Goal: Browse casually: Explore the website without a specific task or goal

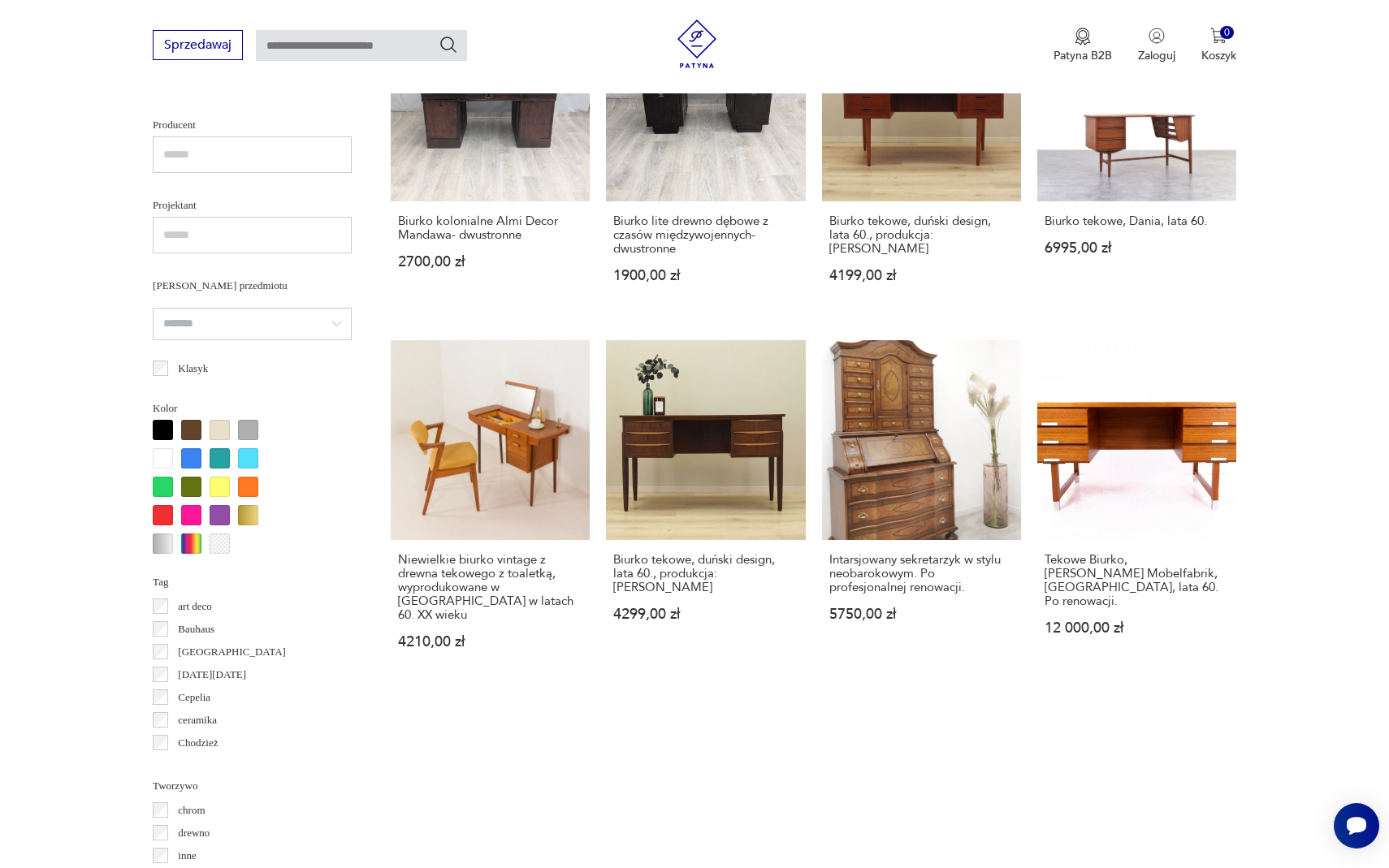
scroll to position [1020, 0]
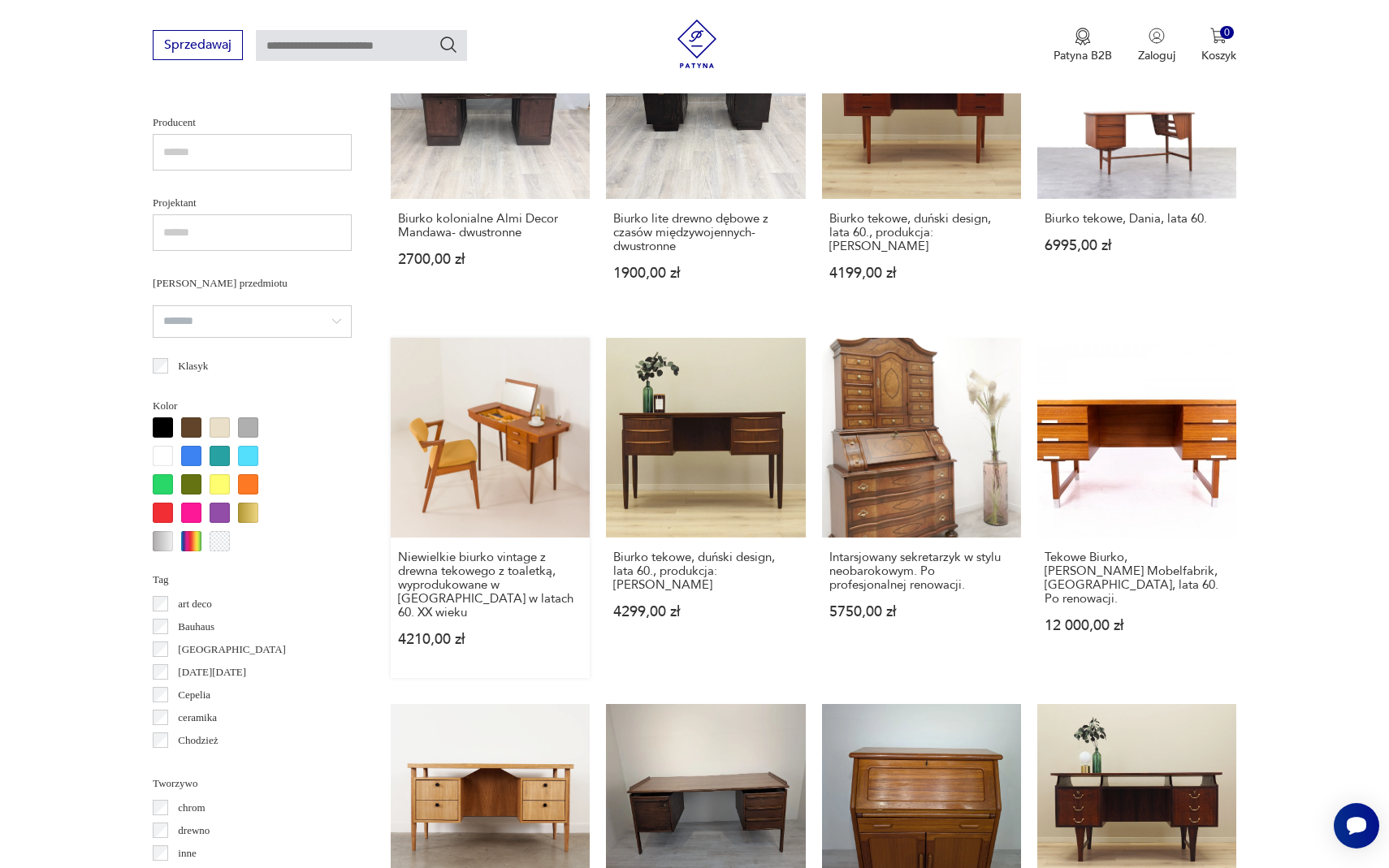
click at [540, 431] on link "Niewielkie biurko vintage z drewna tekowego z toaletką, wyprodukowane w [GEOGRA…" at bounding box center [491, 507] width 199 height 339
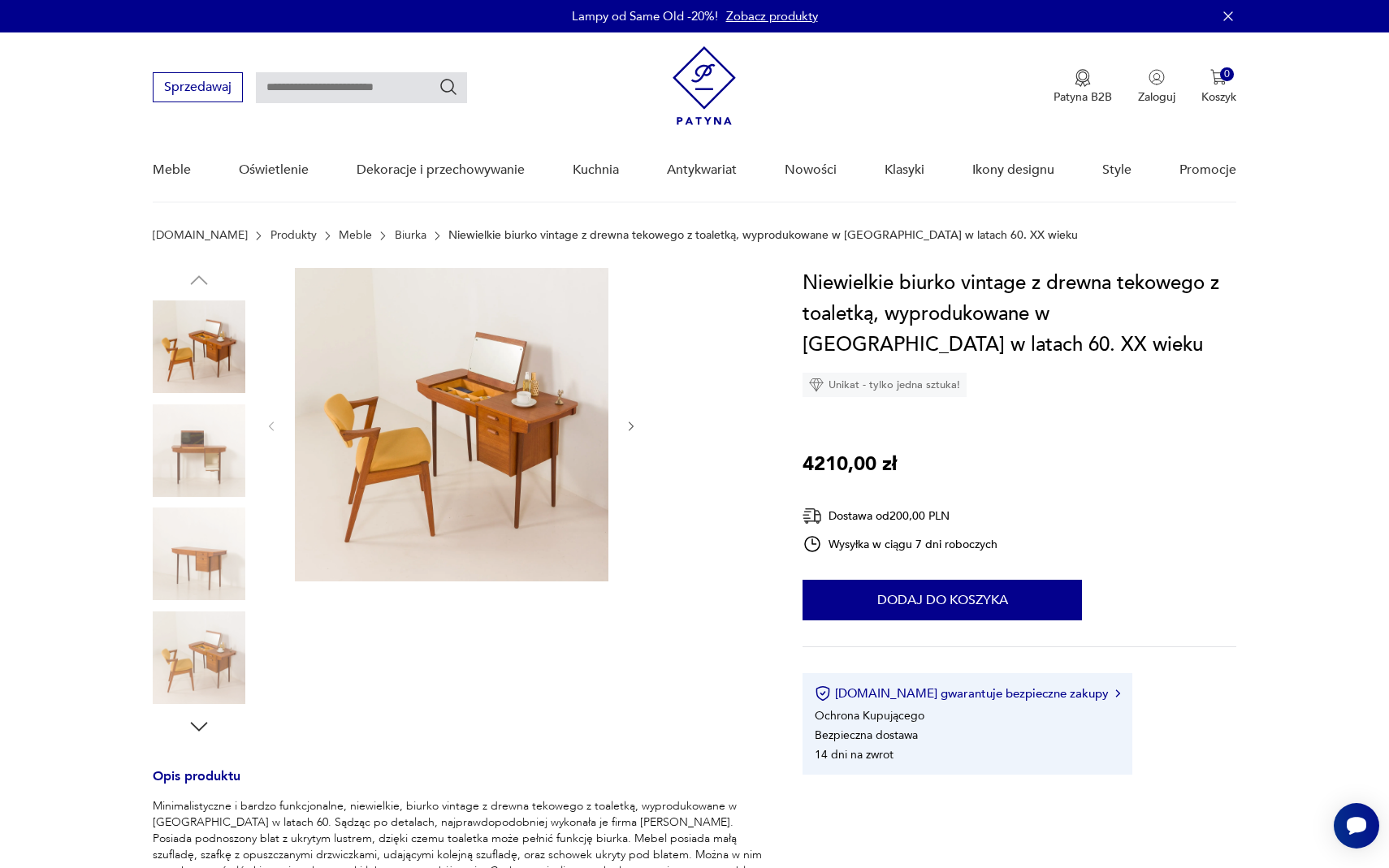
click at [218, 437] on img at bounding box center [199, 451] width 93 height 93
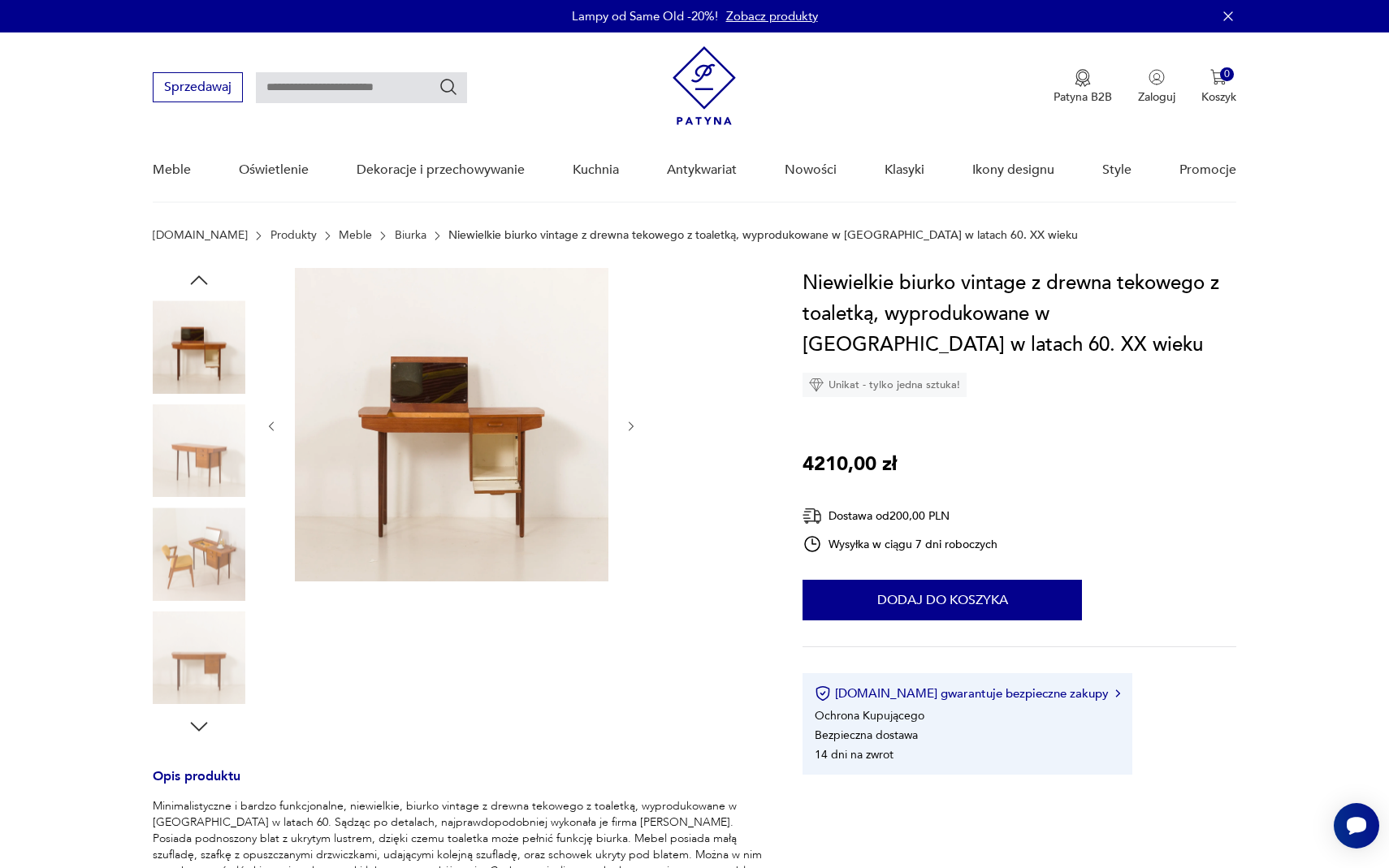
click at [218, 436] on img at bounding box center [199, 451] width 93 height 93
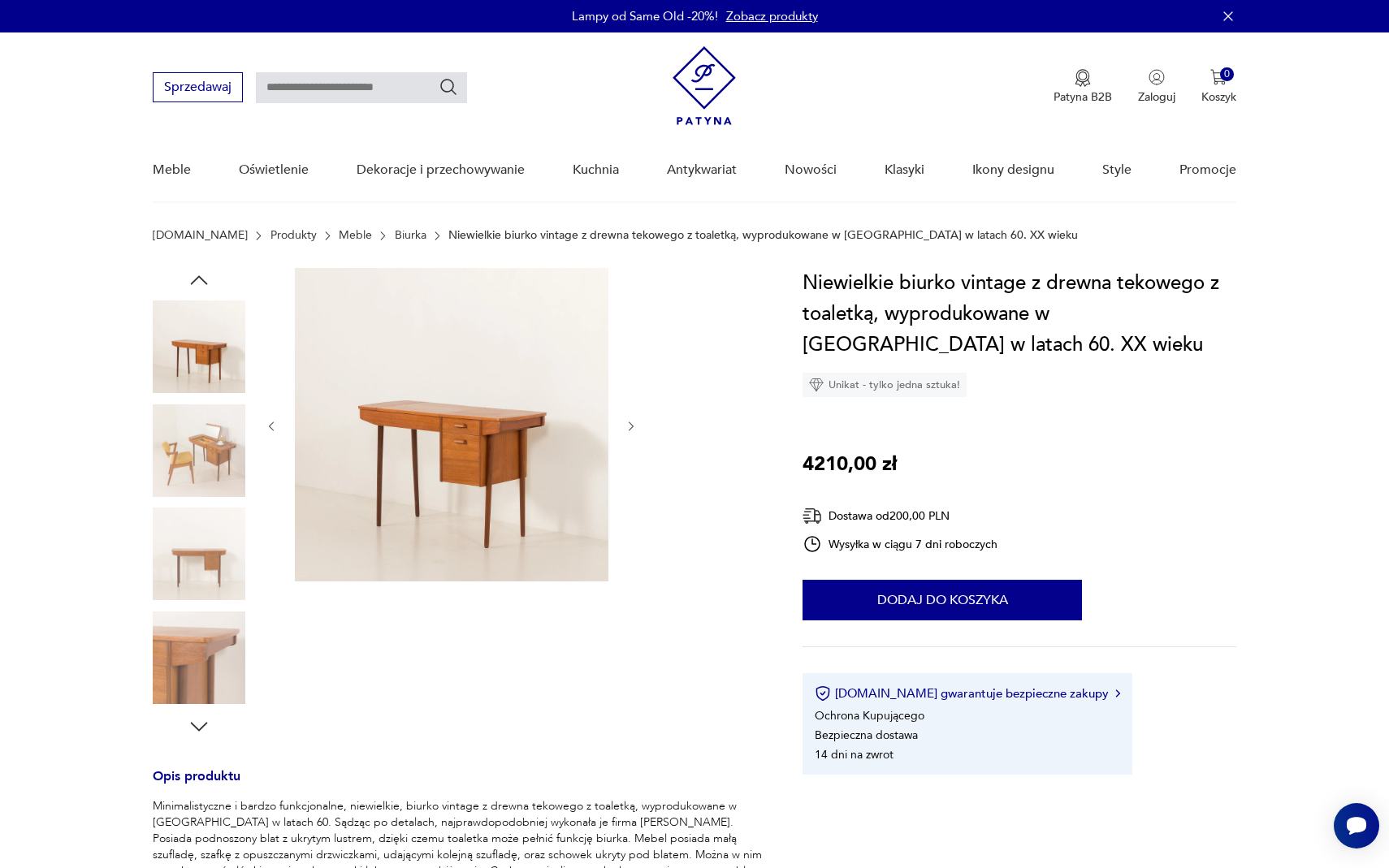
click at [207, 475] on img at bounding box center [199, 451] width 93 height 93
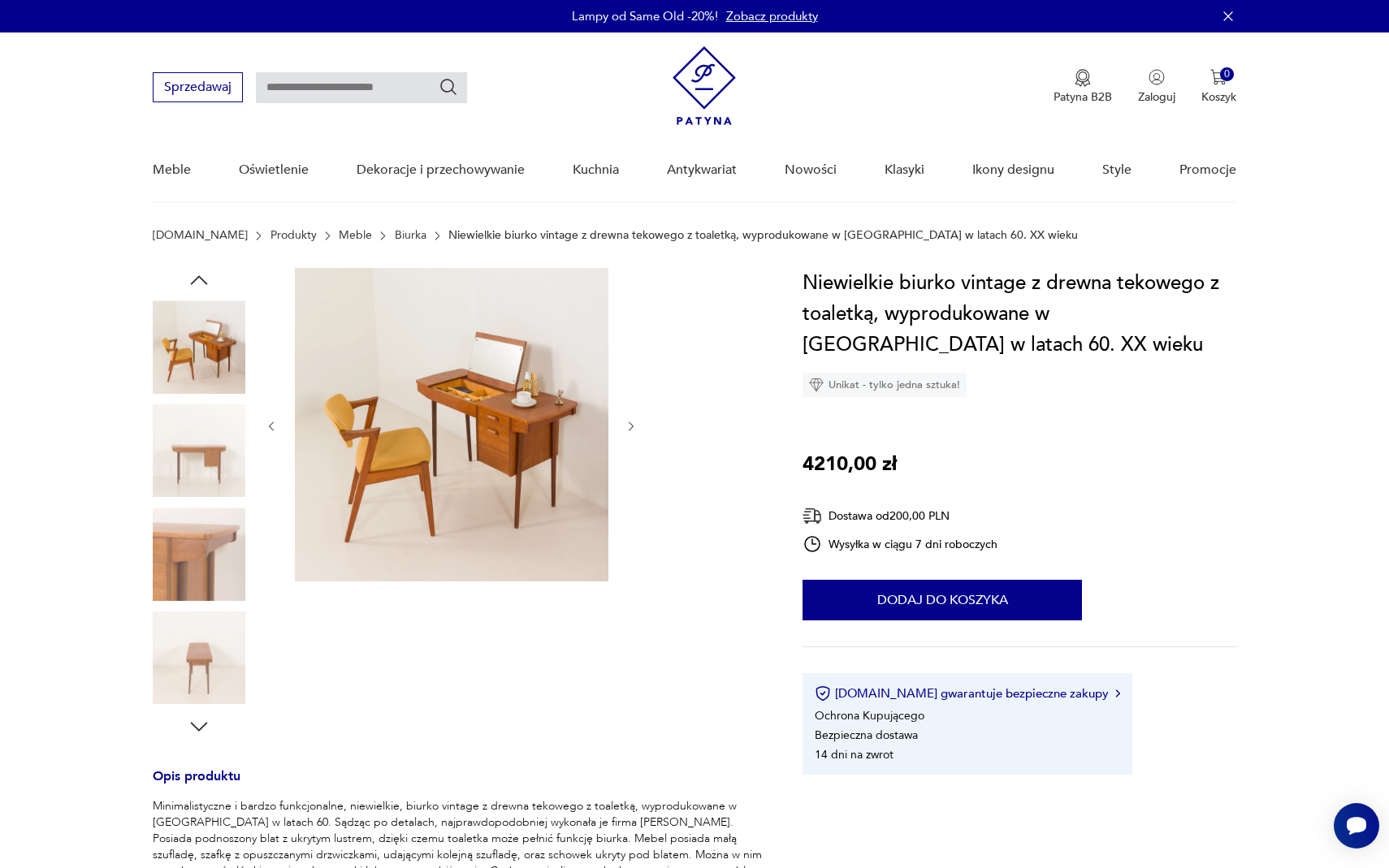
click at [207, 475] on img at bounding box center [199, 451] width 93 height 93
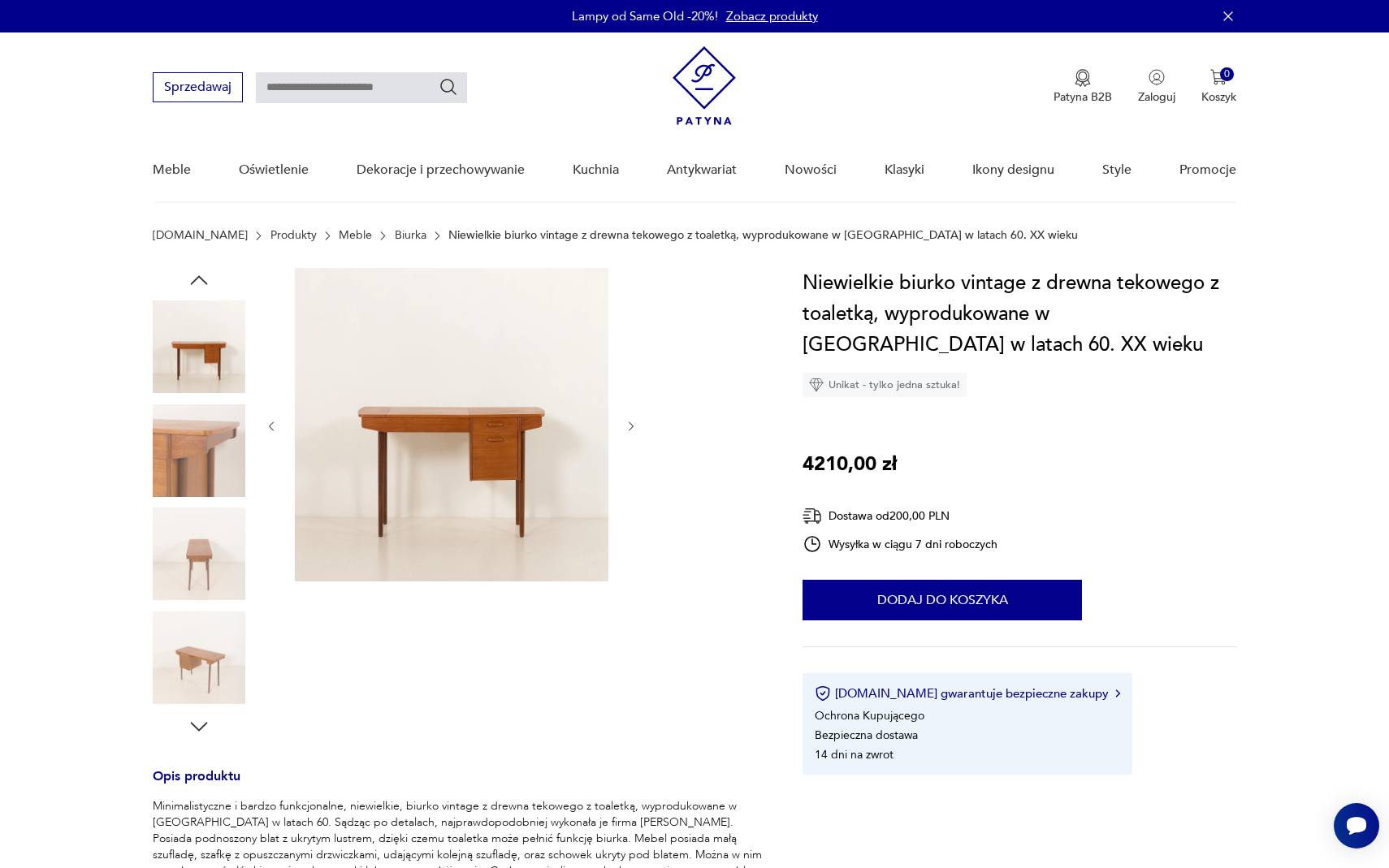
click at [207, 490] on img at bounding box center [199, 451] width 93 height 93
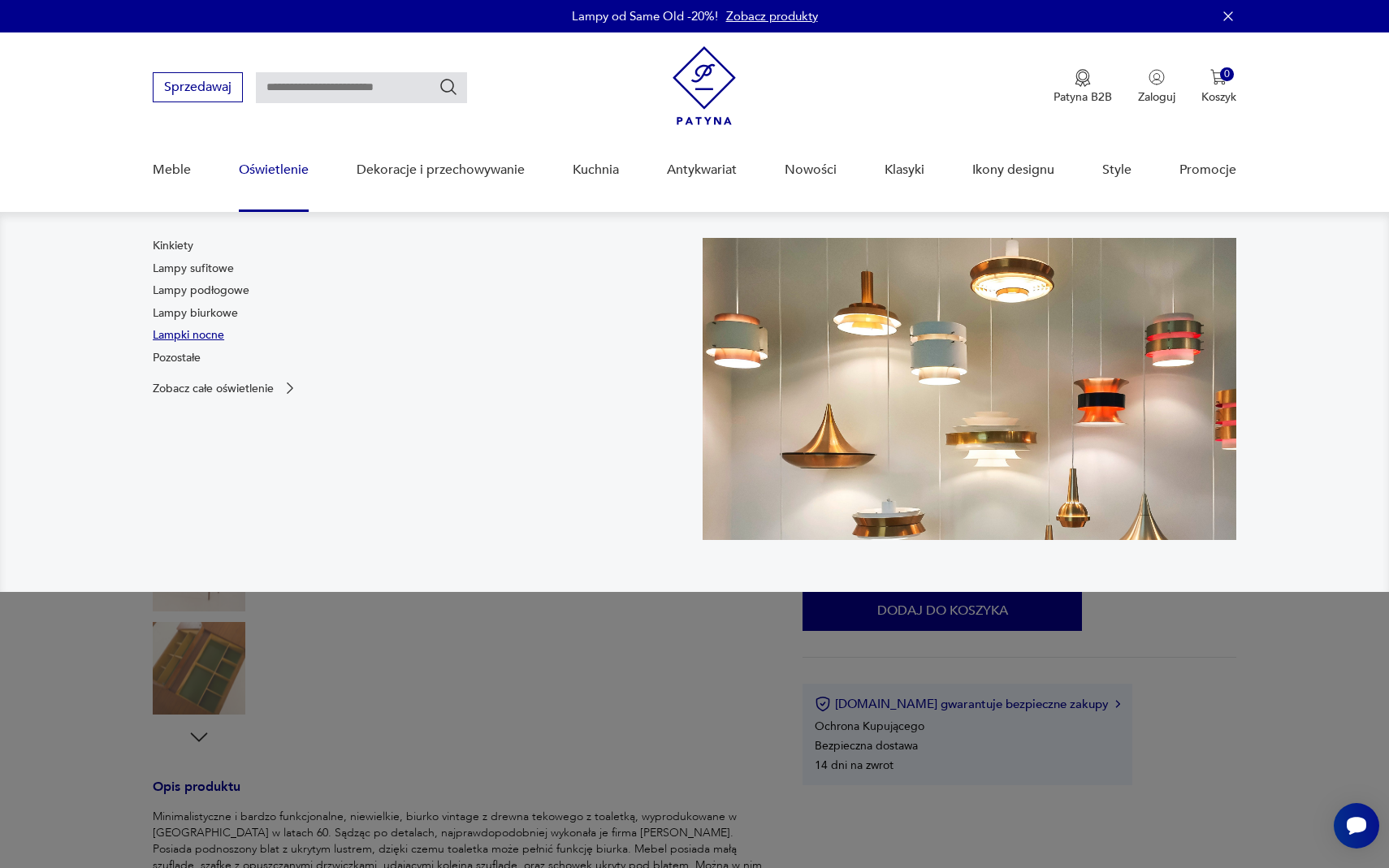
click at [204, 333] on link "Lampki nocne" at bounding box center [188, 335] width 71 height 17
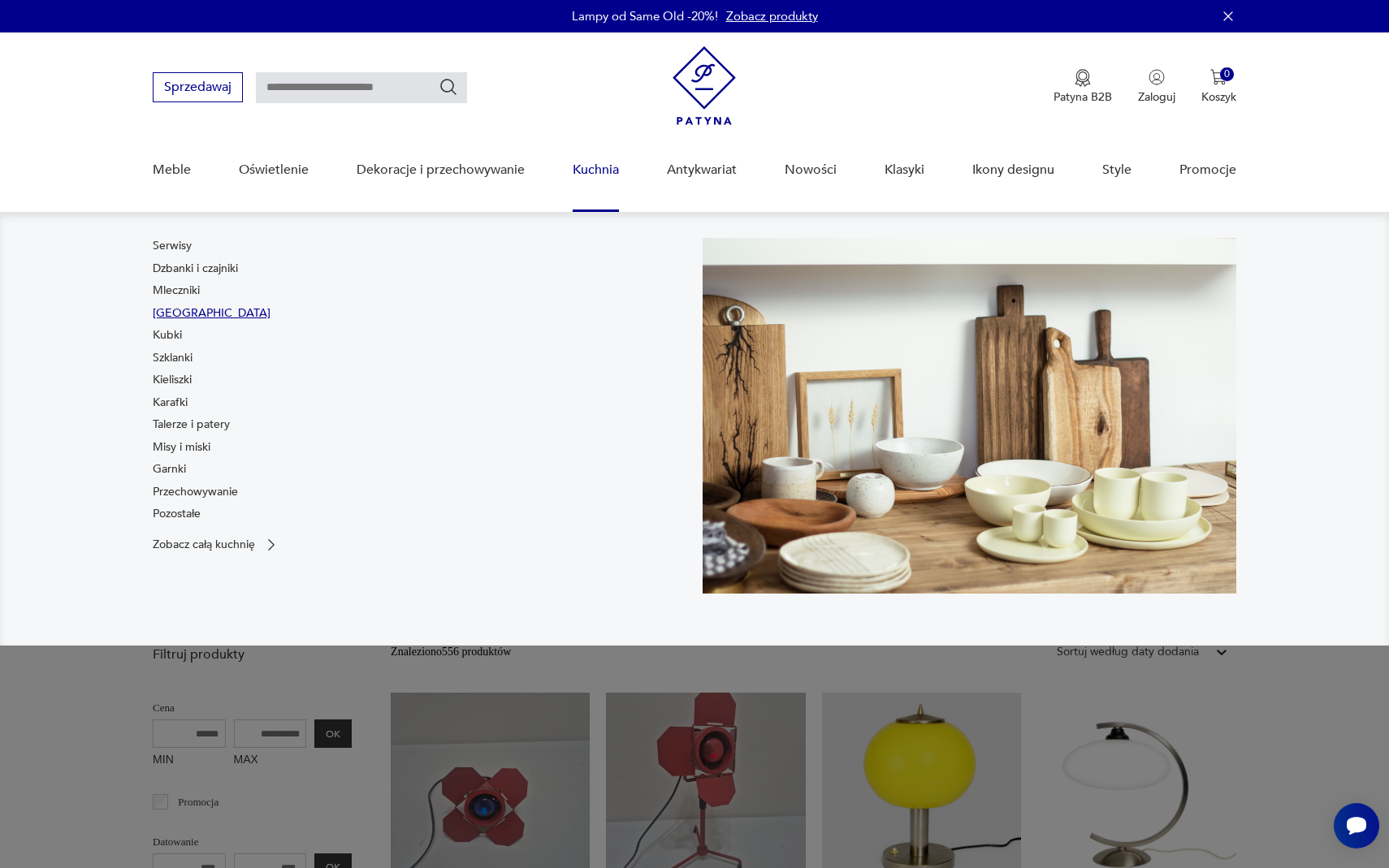
click at [181, 310] on link "[GEOGRAPHIC_DATA]" at bounding box center [212, 314] width 118 height 17
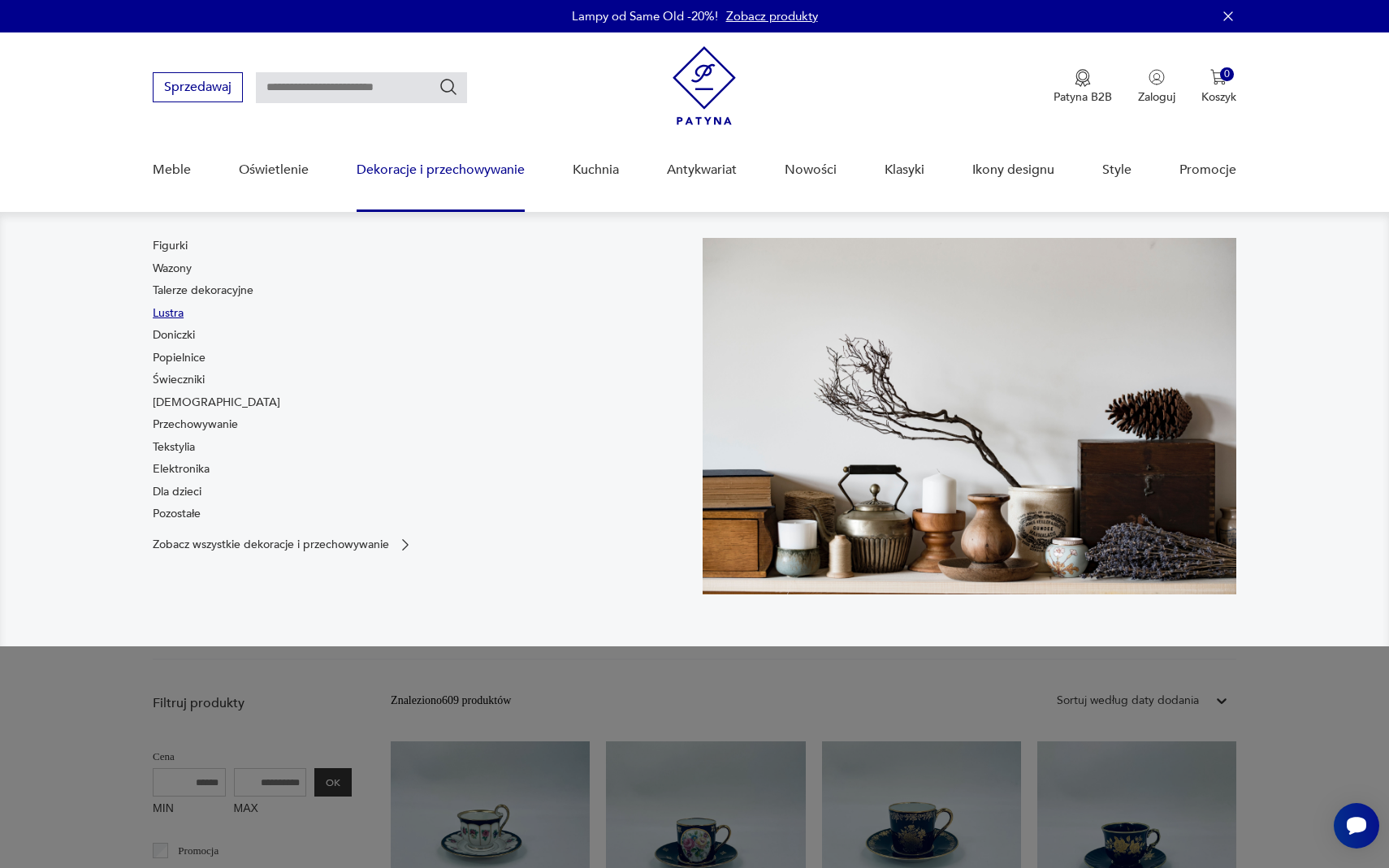
click at [169, 310] on link "Lustra" at bounding box center [168, 314] width 31 height 17
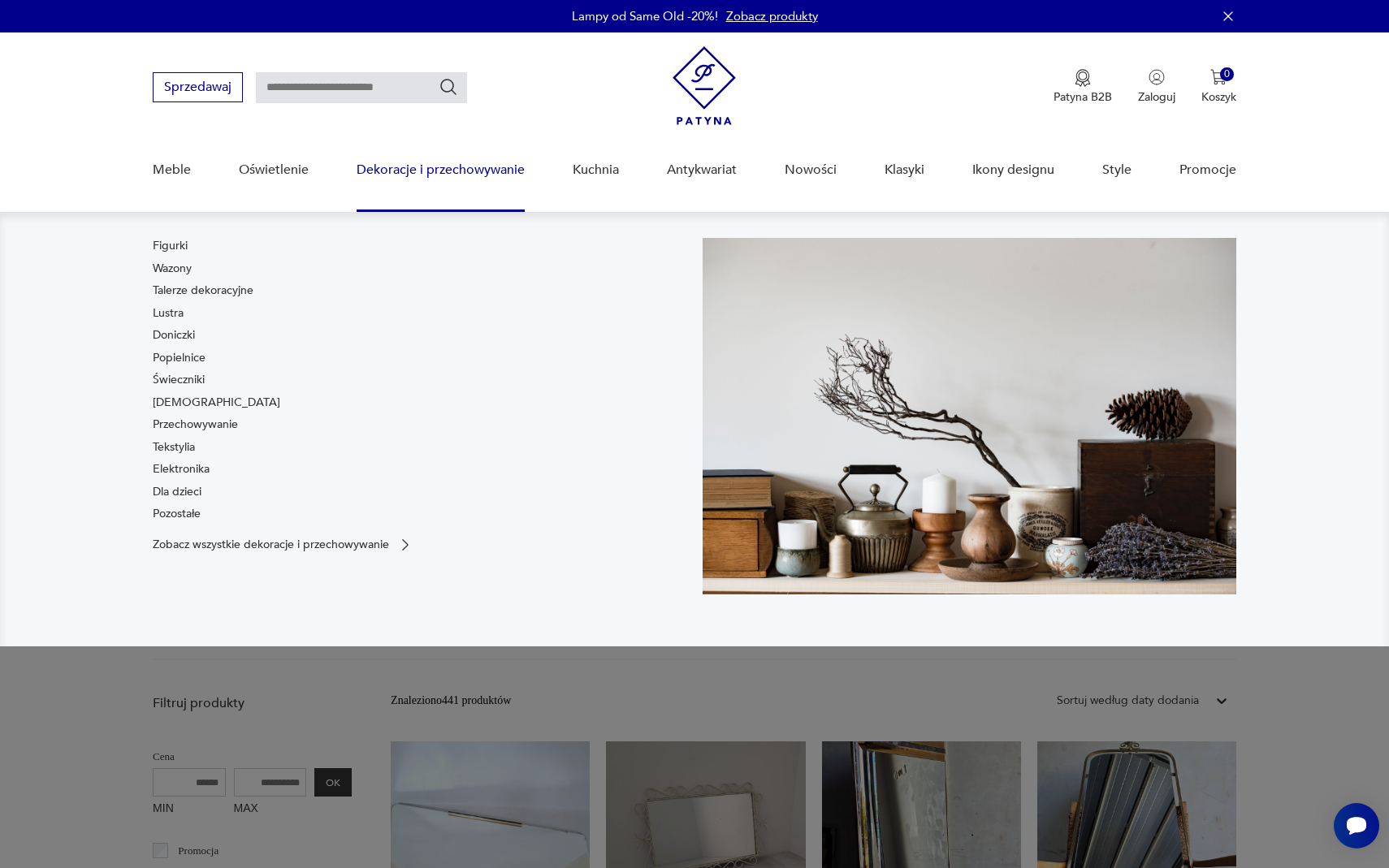
click at [164, 366] on div "Figurki Wazony Talerze dekoracyjne Lustra Doniczki Popielnice Świeczniki [DEMOG…" at bounding box center [217, 383] width 128 height 290
click at [164, 360] on link "Popielnice" at bounding box center [179, 358] width 53 height 17
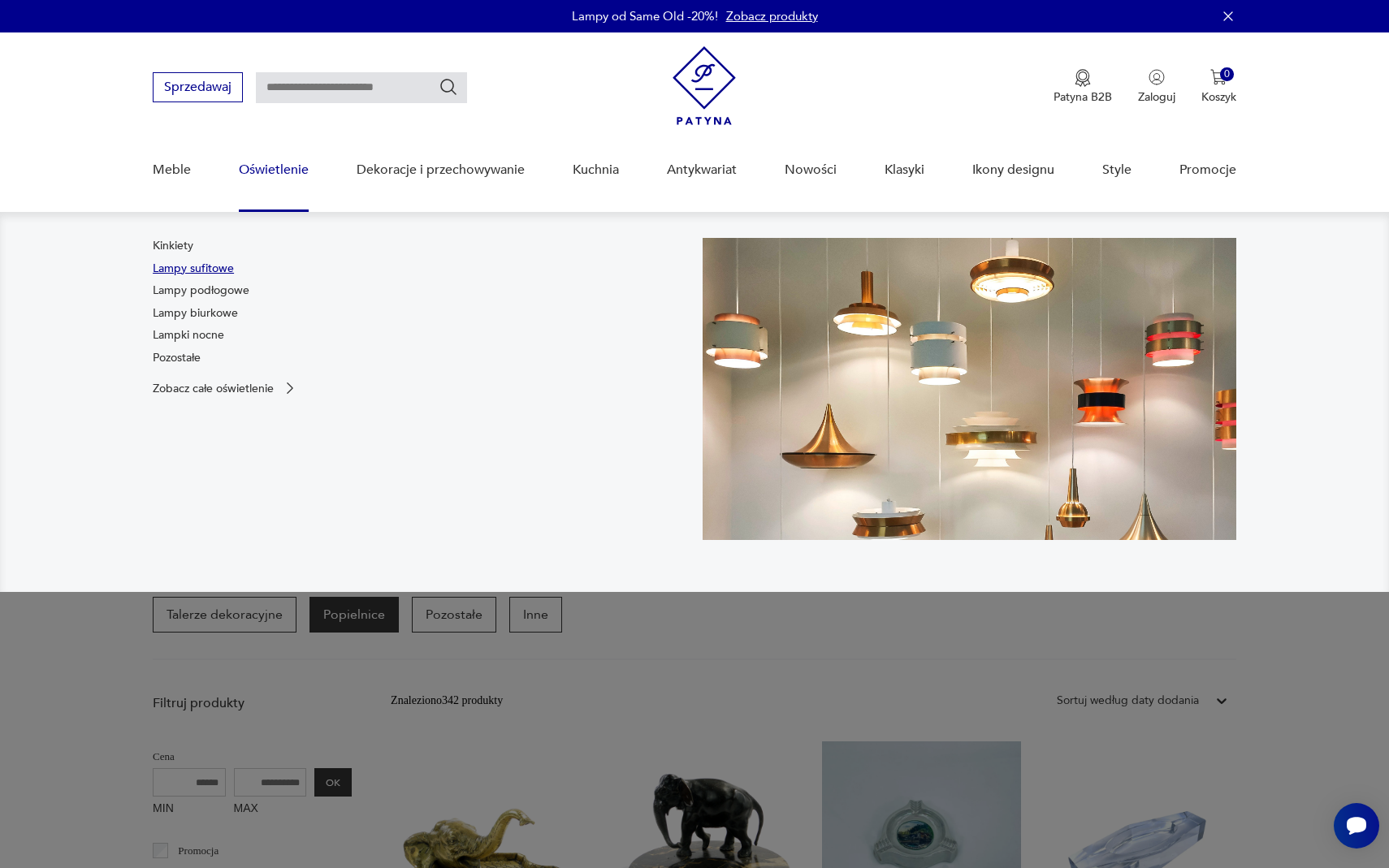
click at [218, 268] on link "Lampy sufitowe" at bounding box center [193, 269] width 81 height 17
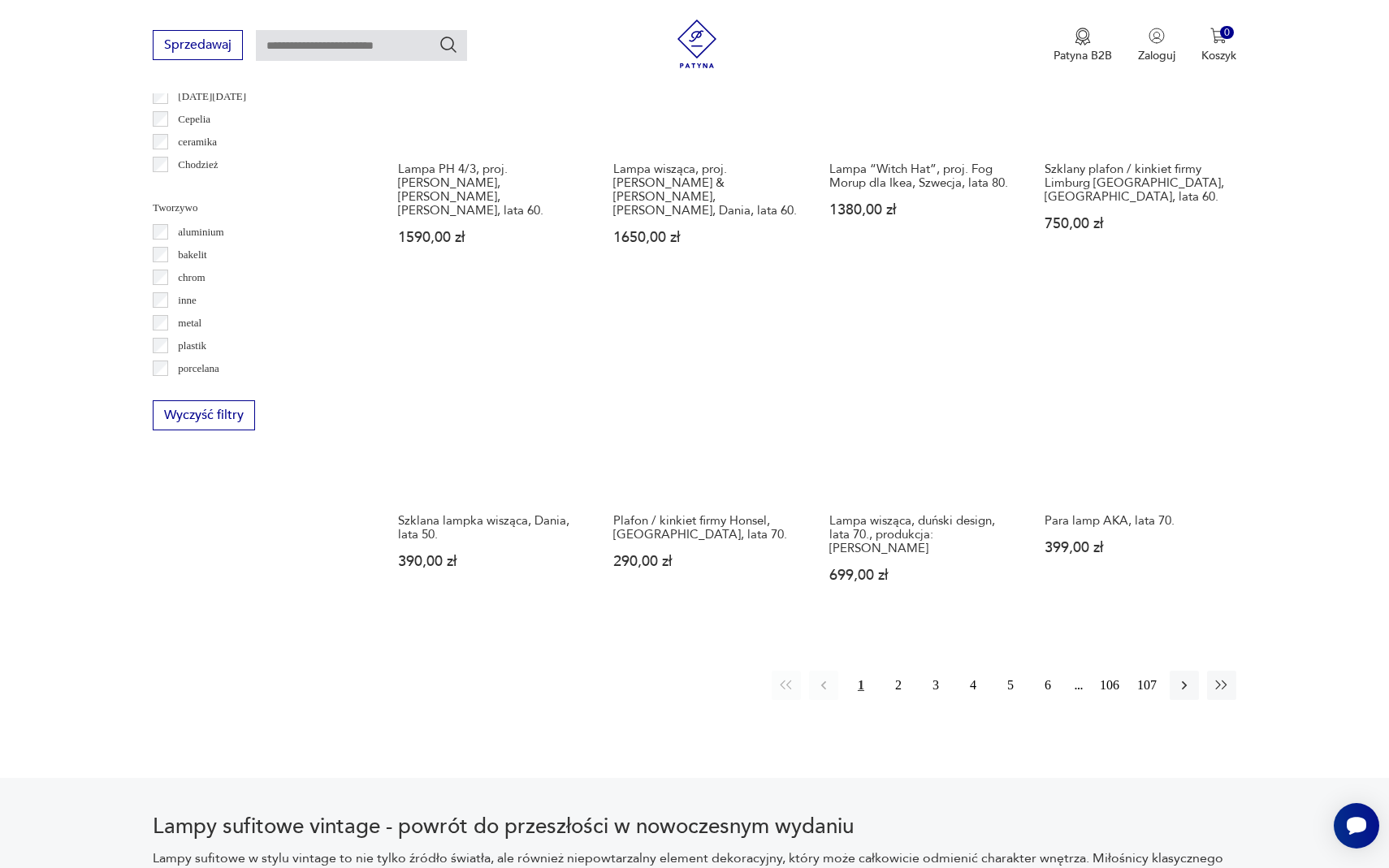
scroll to position [1431, 0]
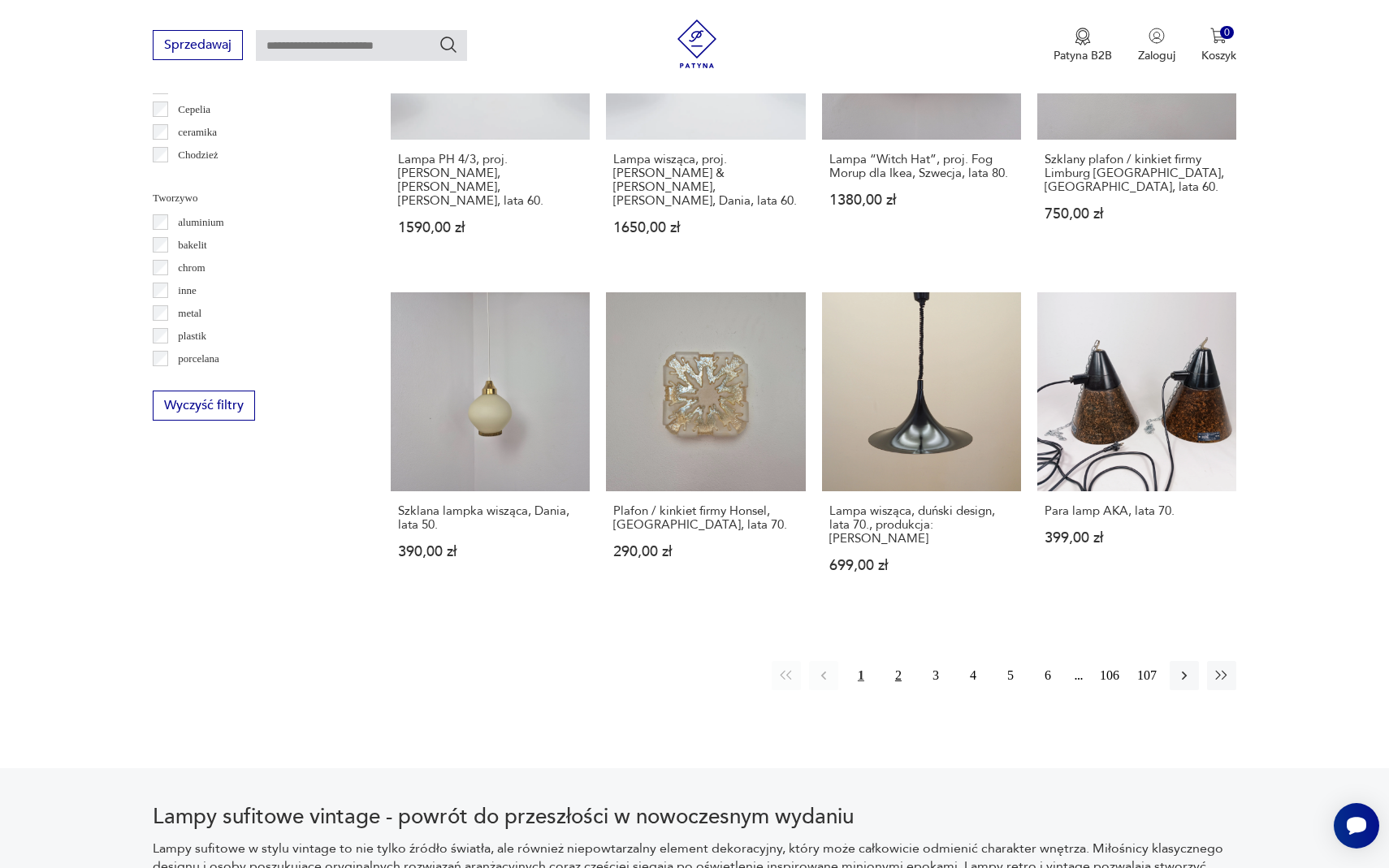
click at [907, 661] on button "2" at bounding box center [897, 675] width 29 height 29
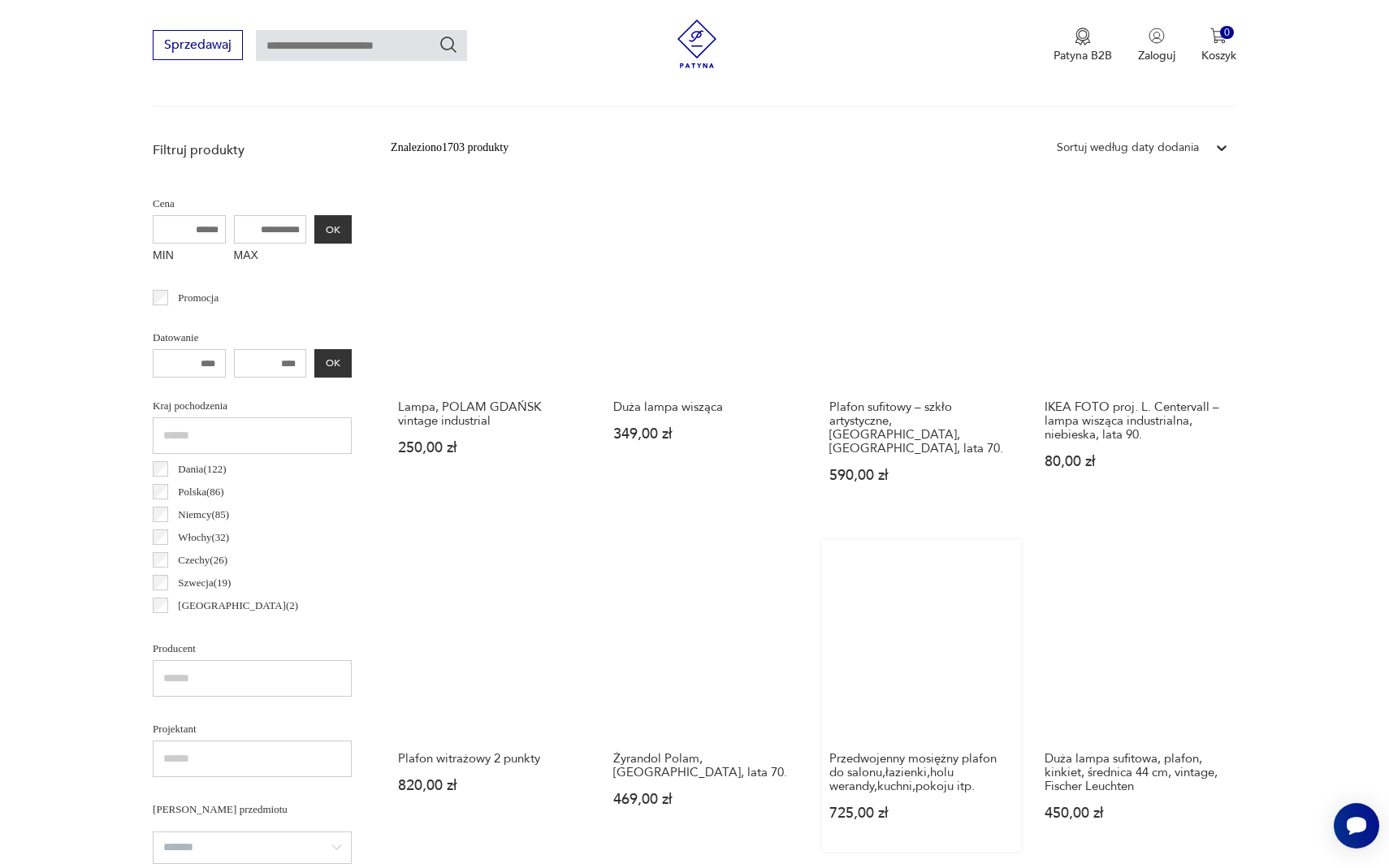
scroll to position [491, 0]
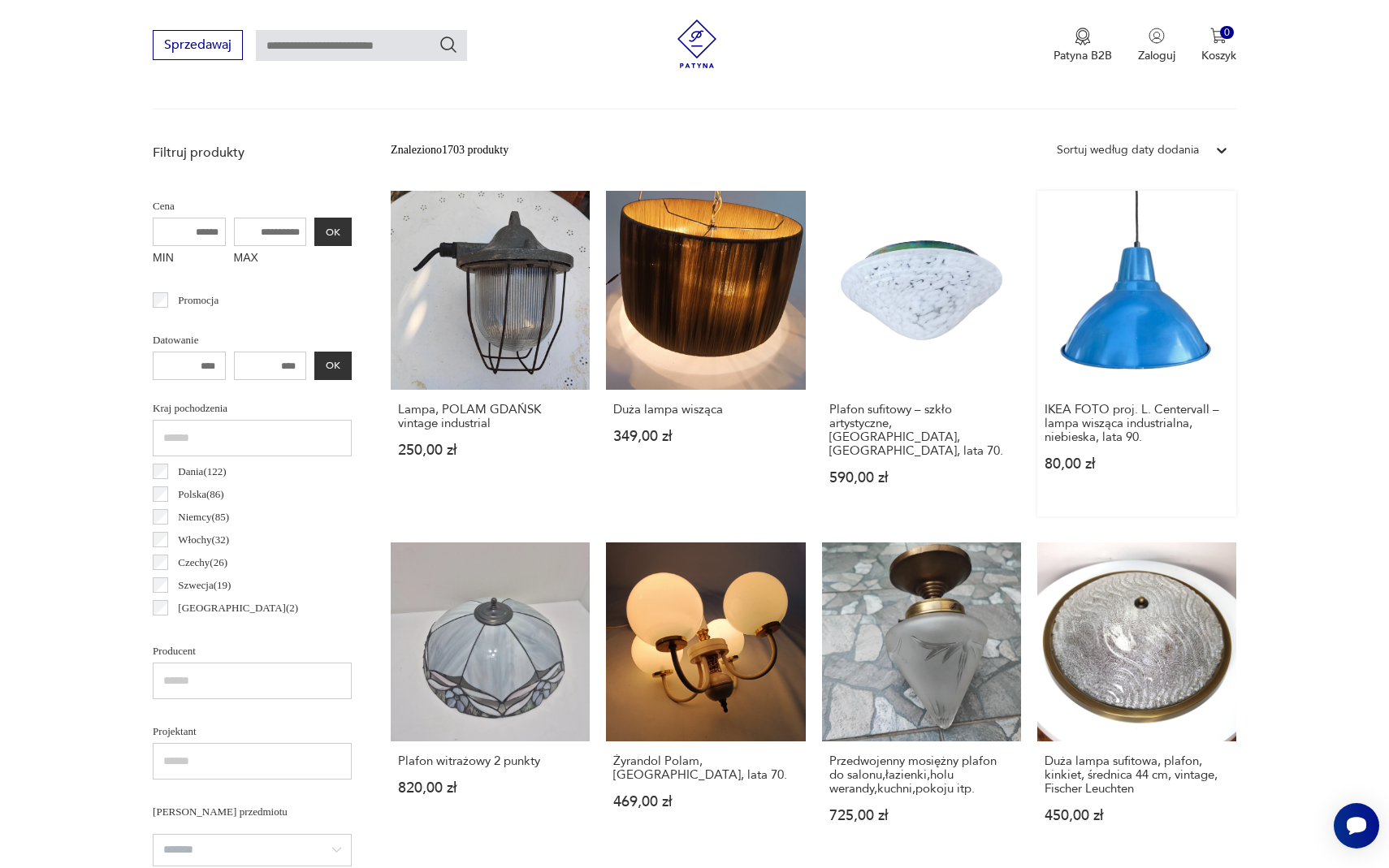
click at [1113, 323] on link "IKEA FOTO proj. L. Centervall – lampa wisząca industrialna, niebieska, lata 90.…" at bounding box center [1137, 354] width 199 height 325
